Goal: Navigation & Orientation: Find specific page/section

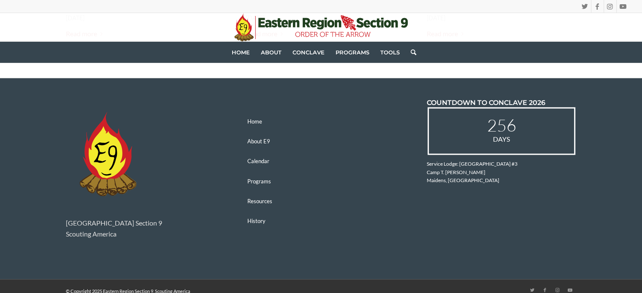
scroll to position [1290, 0]
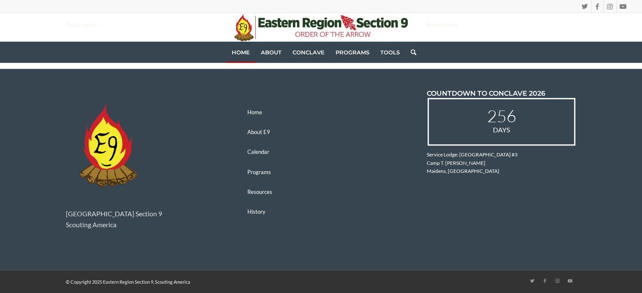
click at [243, 54] on span "Home" at bounding box center [241, 52] width 18 height 7
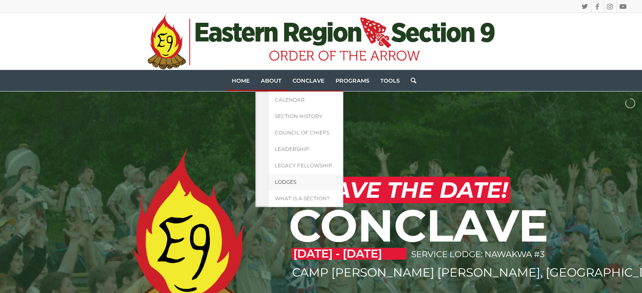
click at [281, 185] on link "Lodges" at bounding box center [305, 182] width 75 height 16
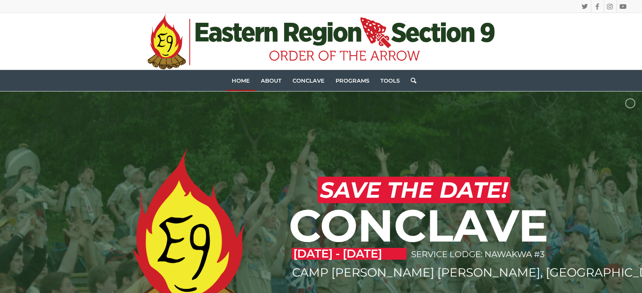
click at [236, 81] on span "Home" at bounding box center [241, 80] width 18 height 7
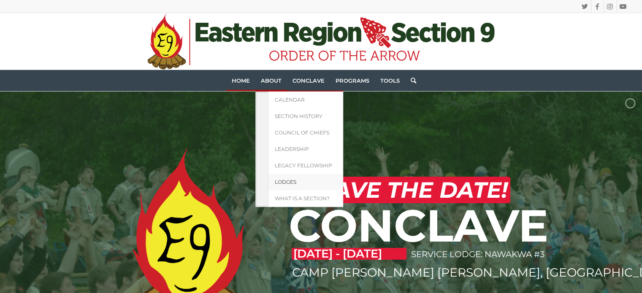
click at [284, 181] on span "Lodges" at bounding box center [286, 182] width 22 height 6
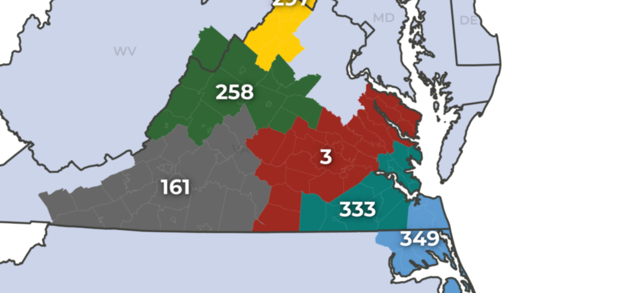
scroll to position [125, 0]
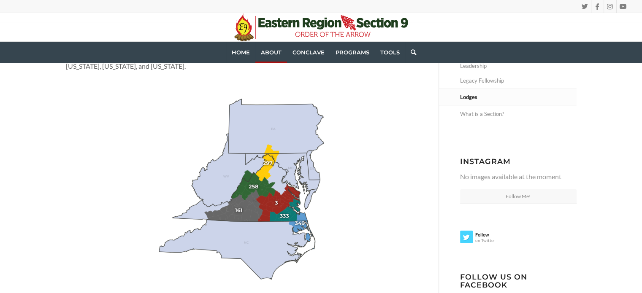
scroll to position [104, 0]
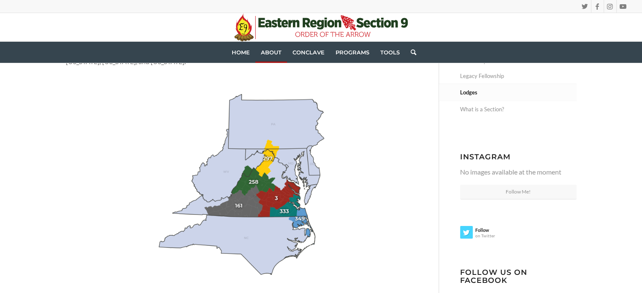
drag, startPoint x: 281, startPoint y: 223, endPoint x: 393, endPoint y: 160, distance: 128.3
click at [393, 160] on div "Eastern Region Section 9 (E9) consists of six Virginia-based lodges with territ…" at bounding box center [252, 286] width 373 height 494
